Goal: Navigation & Orientation: Find specific page/section

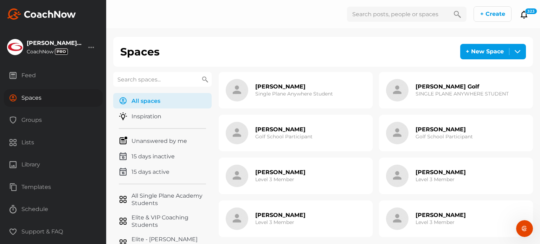
click at [152, 79] on input "text" at bounding box center [162, 79] width 98 height 15
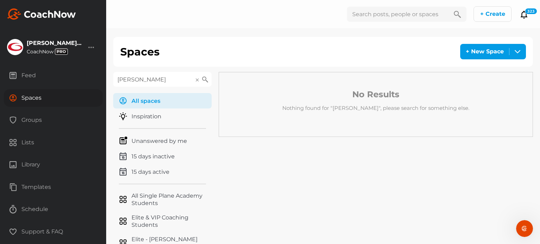
drag, startPoint x: 138, startPoint y: 78, endPoint x: 101, endPoint y: 78, distance: 36.6
click at [101, 78] on div "[PERSON_NAME] Golf [GEOGRAPHIC_DATA] Account Settings Organizations Tags Get Pa…" at bounding box center [270, 122] width 540 height 244
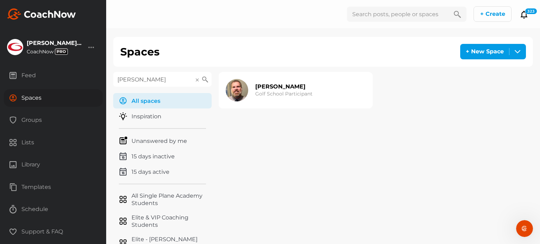
type input "[PERSON_NAME]"
click at [281, 94] on h3 "Golf School Participant" at bounding box center [283, 93] width 57 height 7
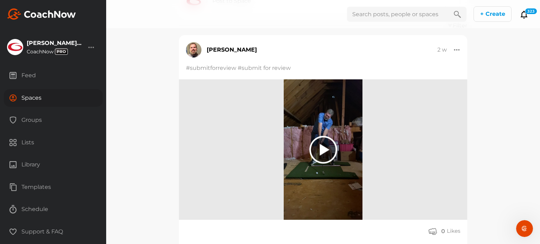
scroll to position [141, 0]
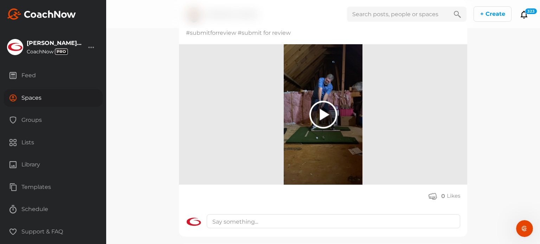
click at [29, 100] on div "Spaces" at bounding box center [53, 98] width 99 height 18
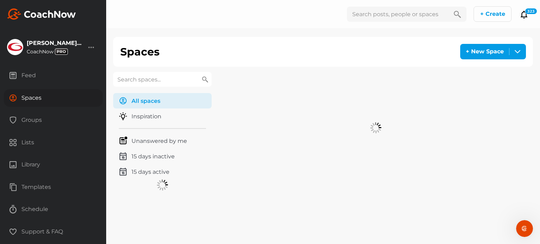
click at [151, 81] on input "text" at bounding box center [162, 79] width 98 height 15
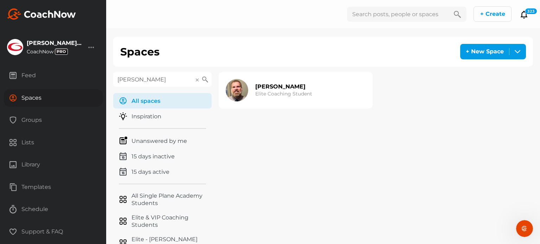
type input "[PERSON_NAME]"
click at [295, 90] on h3 "Elite Coaching Student" at bounding box center [283, 93] width 57 height 7
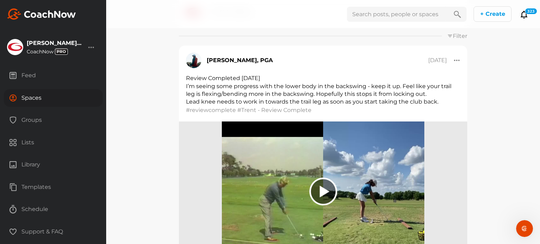
scroll to position [106, 0]
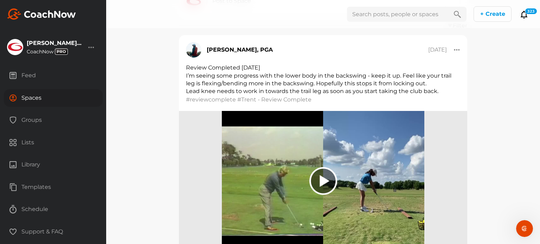
drag, startPoint x: 39, startPoint y: 97, endPoint x: 43, endPoint y: 97, distance: 3.6
click at [39, 97] on div "Spaces" at bounding box center [53, 98] width 99 height 18
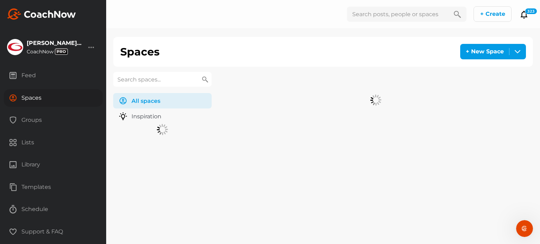
click at [153, 81] on input "text" at bounding box center [162, 79] width 98 height 15
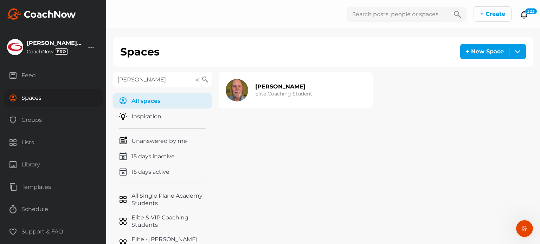
type input "[PERSON_NAME]"
click at [265, 88] on h2 "[PERSON_NAME]" at bounding box center [280, 86] width 50 height 7
